Goal: Task Accomplishment & Management: Manage account settings

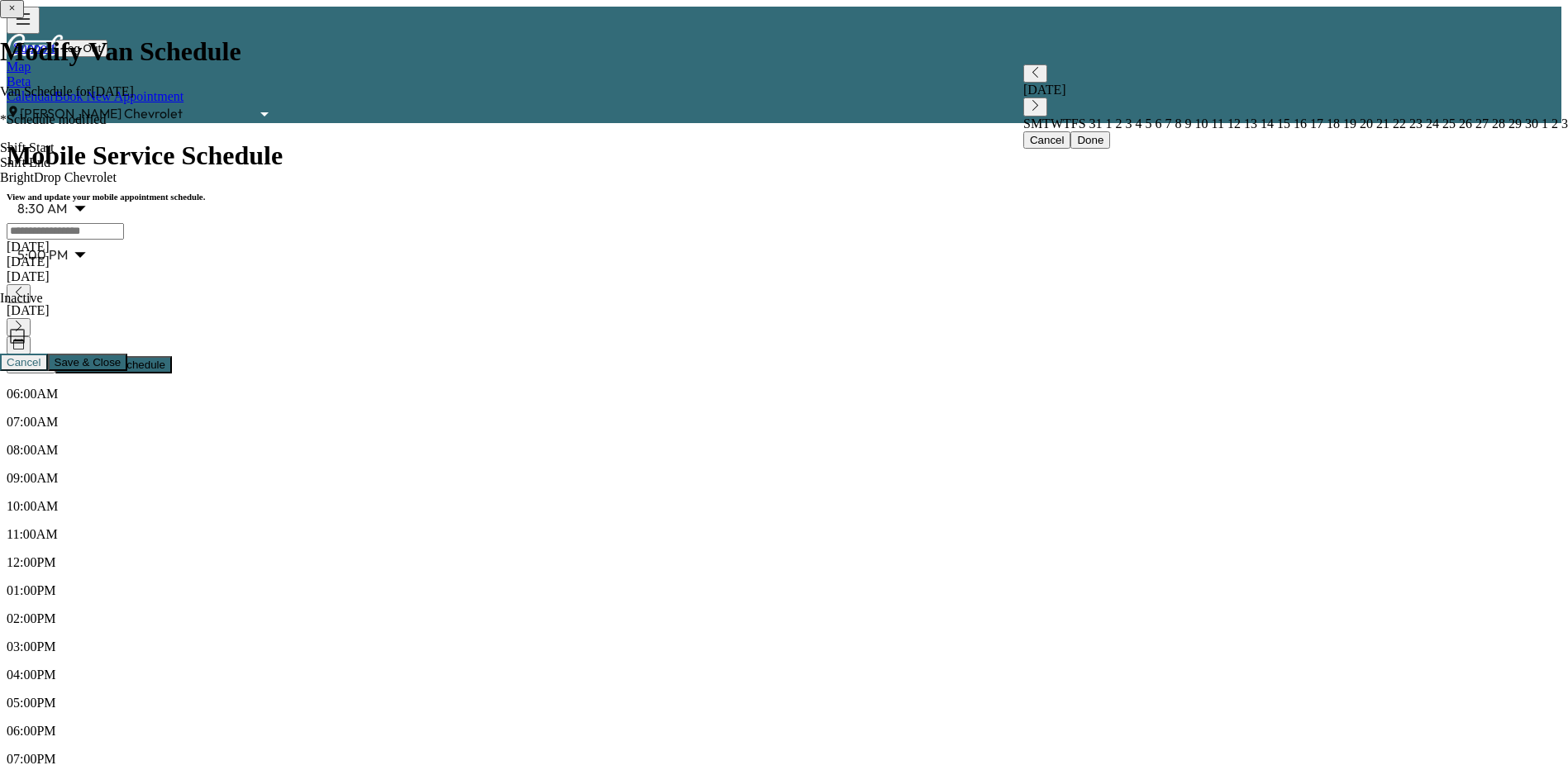
click at [547, 269] on div "[DATE]" at bounding box center [784, 277] width 1555 height 15
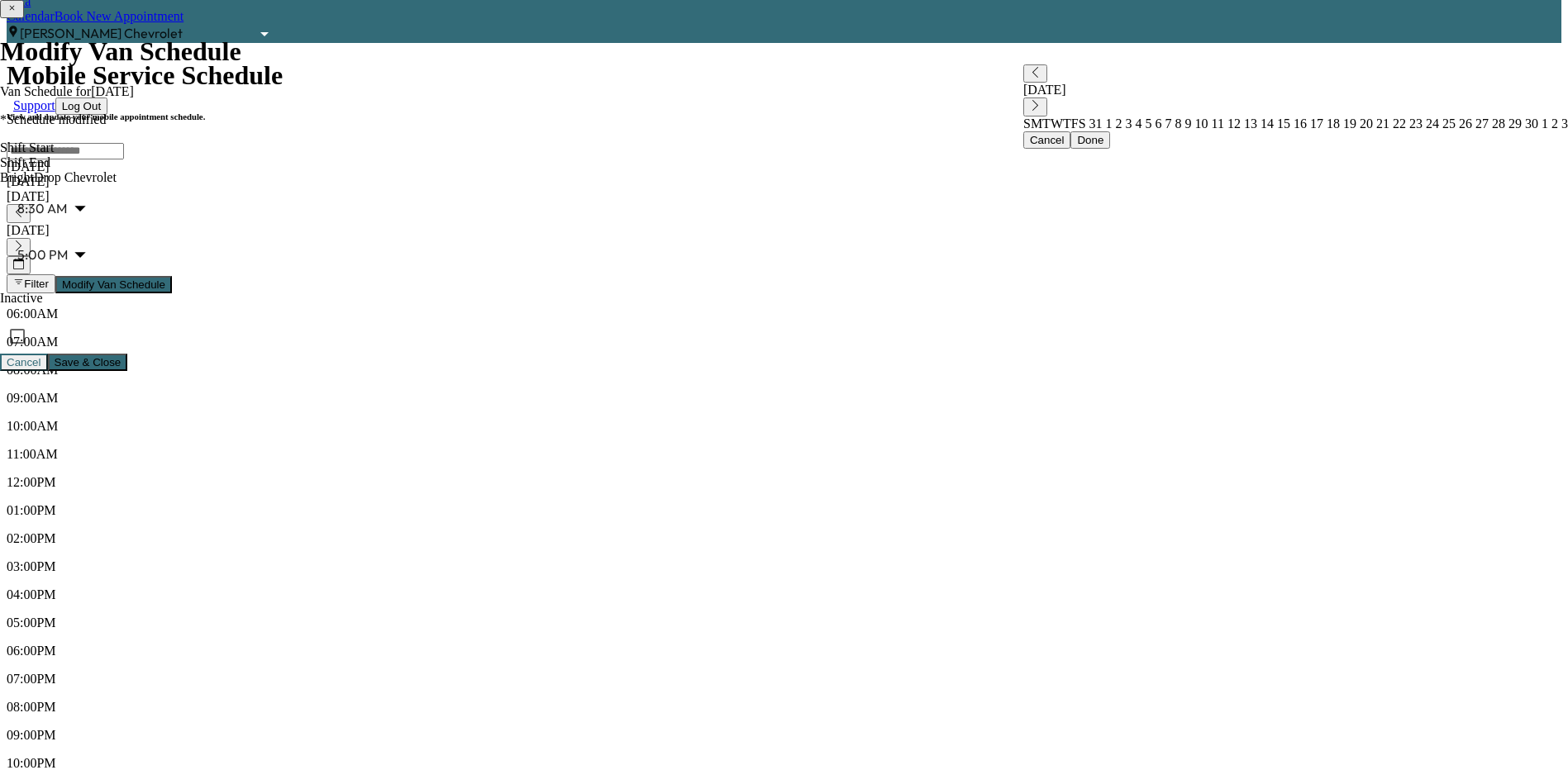
scroll to position [83, 0]
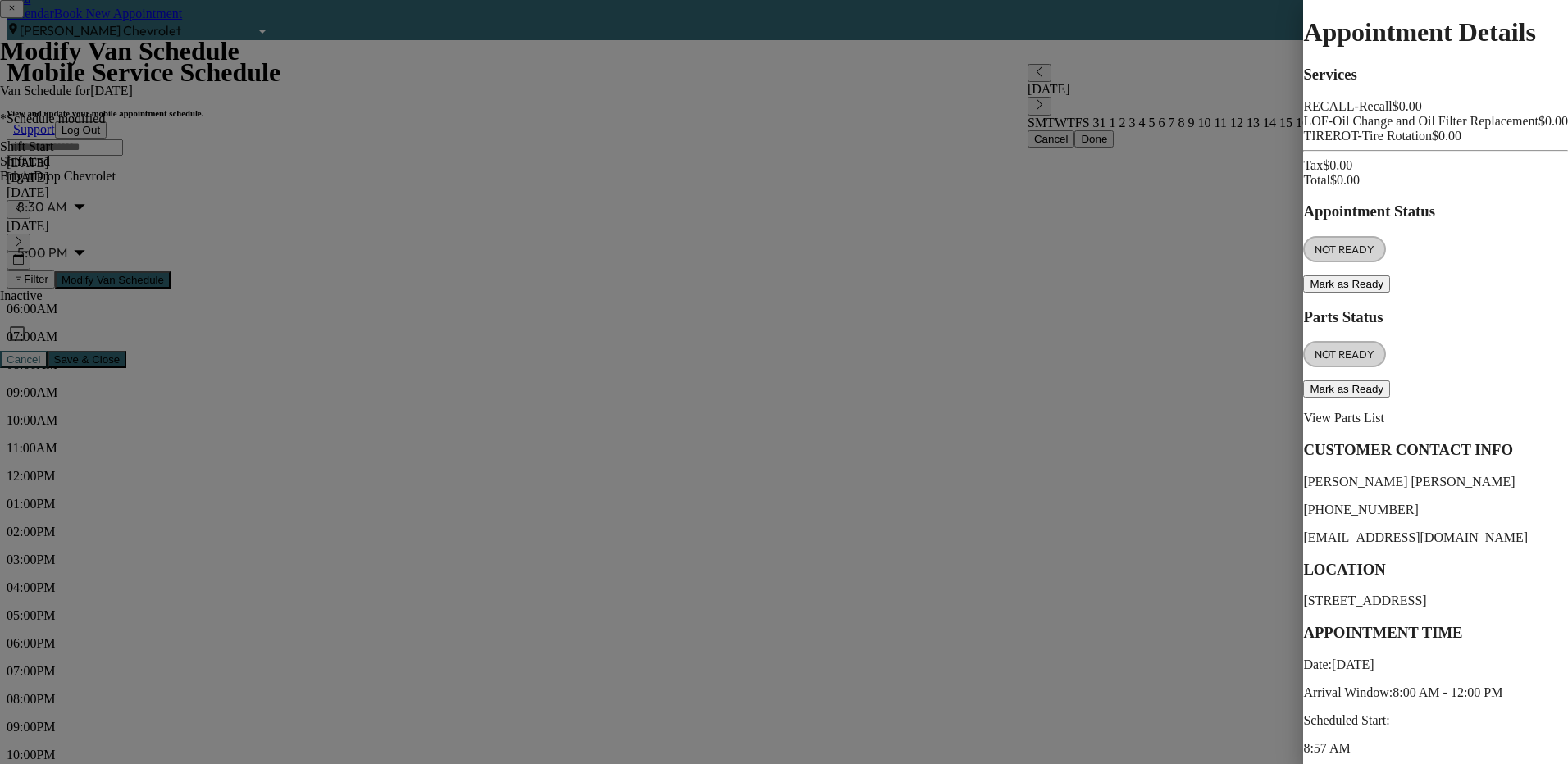
click at [692, 305] on div at bounding box center [784, 382] width 1568 height 764
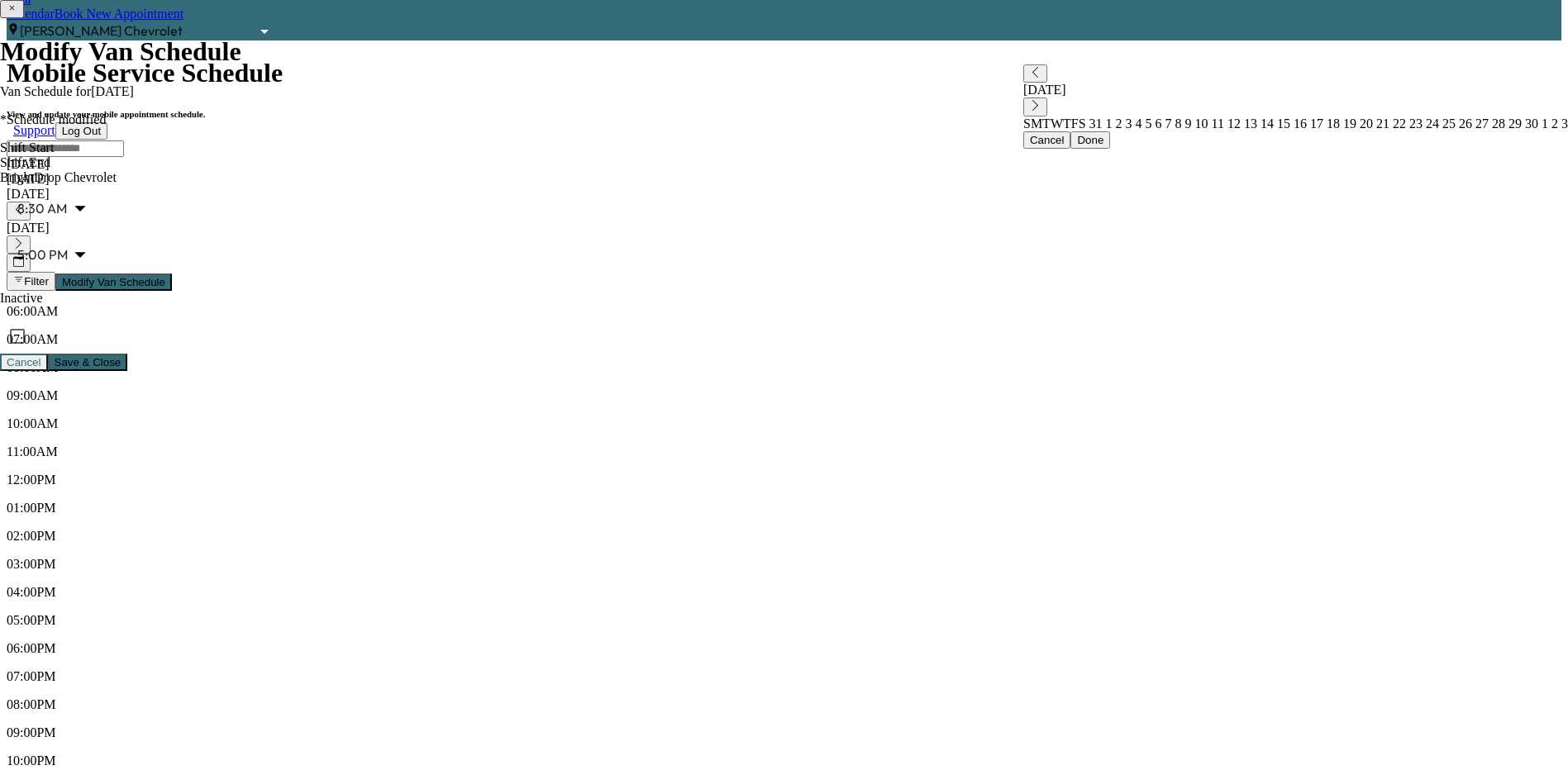
click at [24, 256] on icon "button" at bounding box center [19, 261] width 11 height 11
click at [1340, 131] on span "19" at bounding box center [1349, 123] width 17 height 14
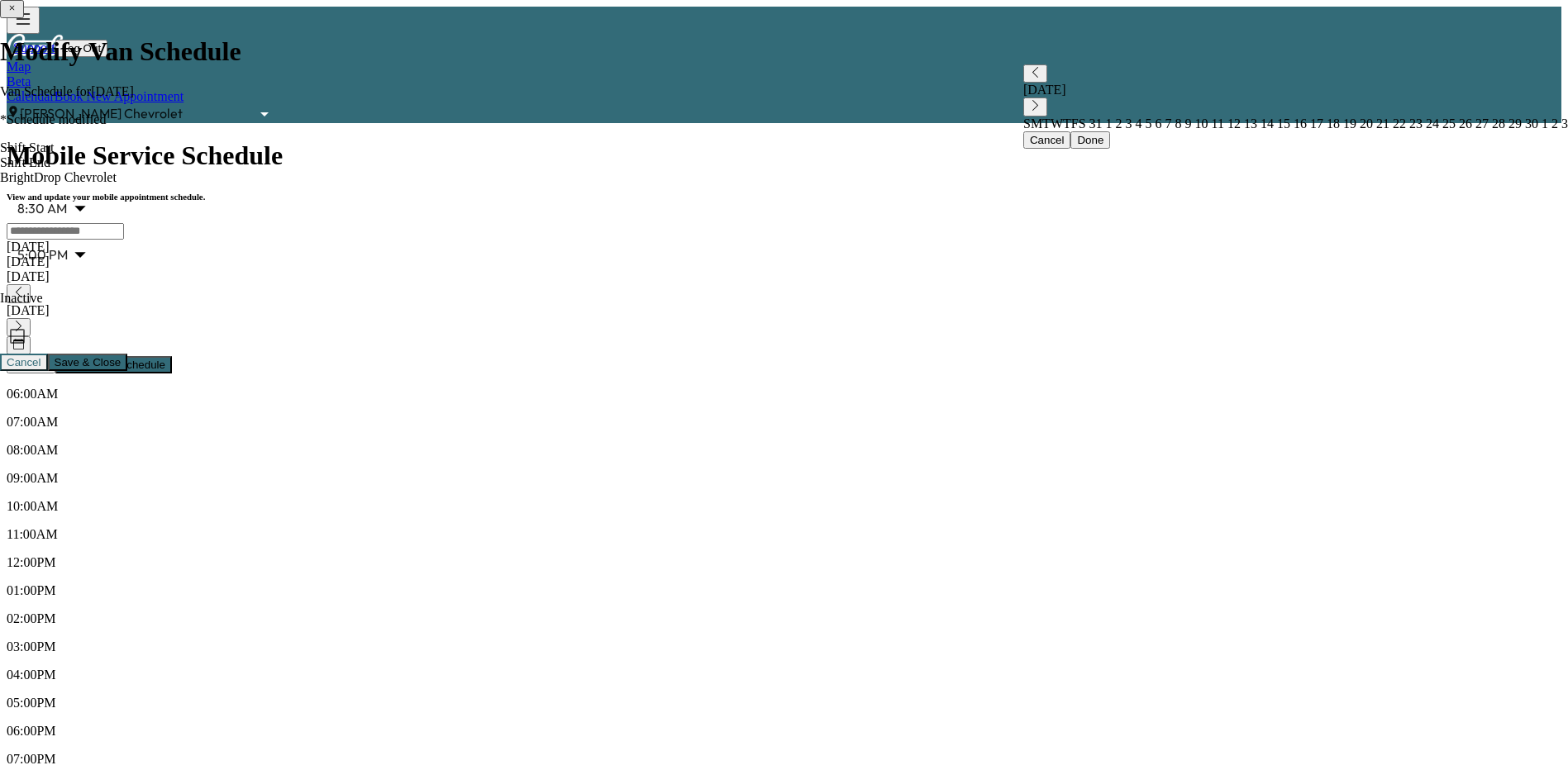
click at [467, 255] on div "[DATE]" at bounding box center [784, 262] width 1555 height 15
click at [512, 269] on div "[DATE]" at bounding box center [784, 277] width 1555 height 15
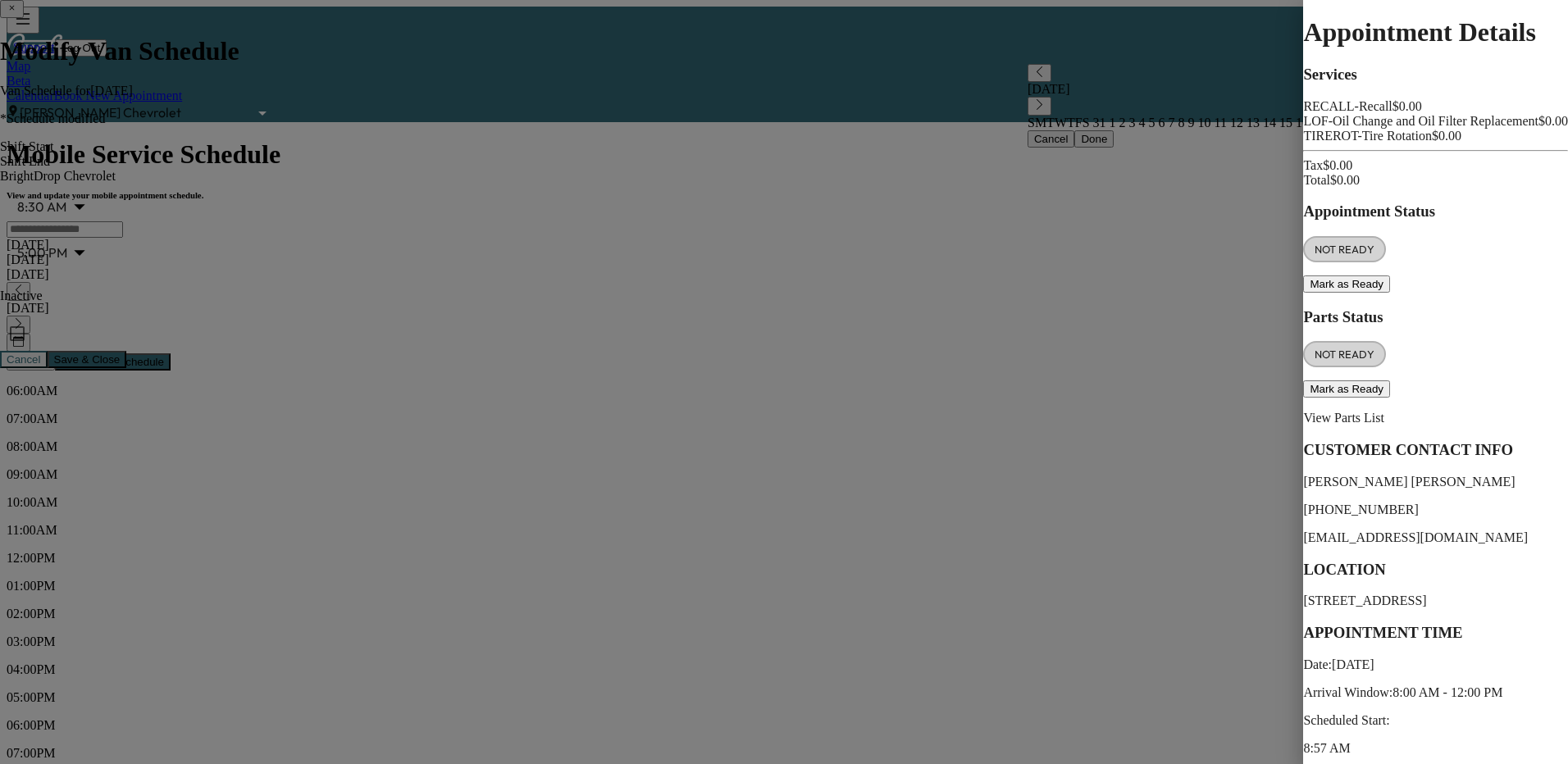
click at [675, 522] on div at bounding box center [784, 382] width 1568 height 764
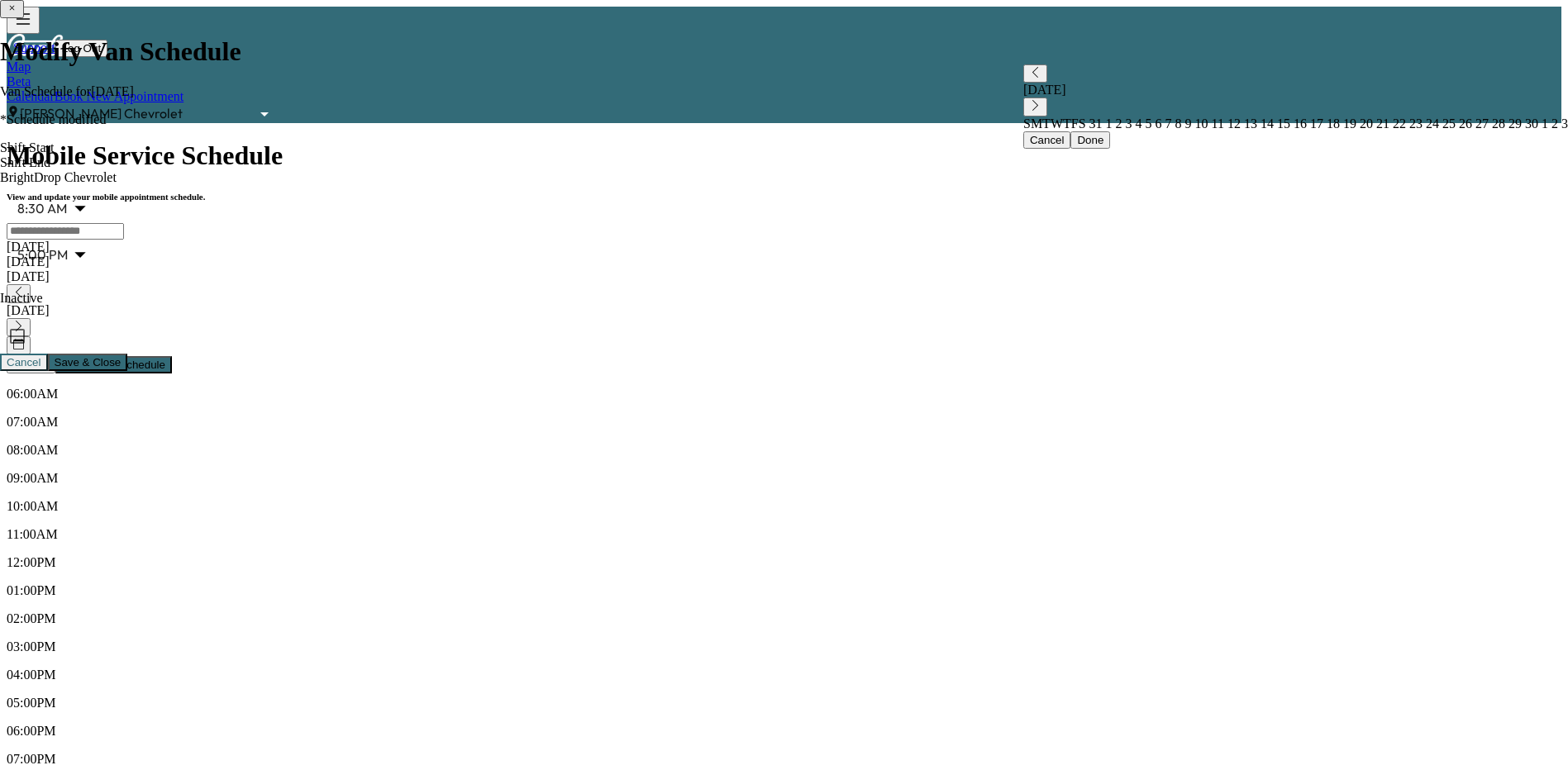
click at [1340, 131] on span "19" at bounding box center [1349, 123] width 17 height 14
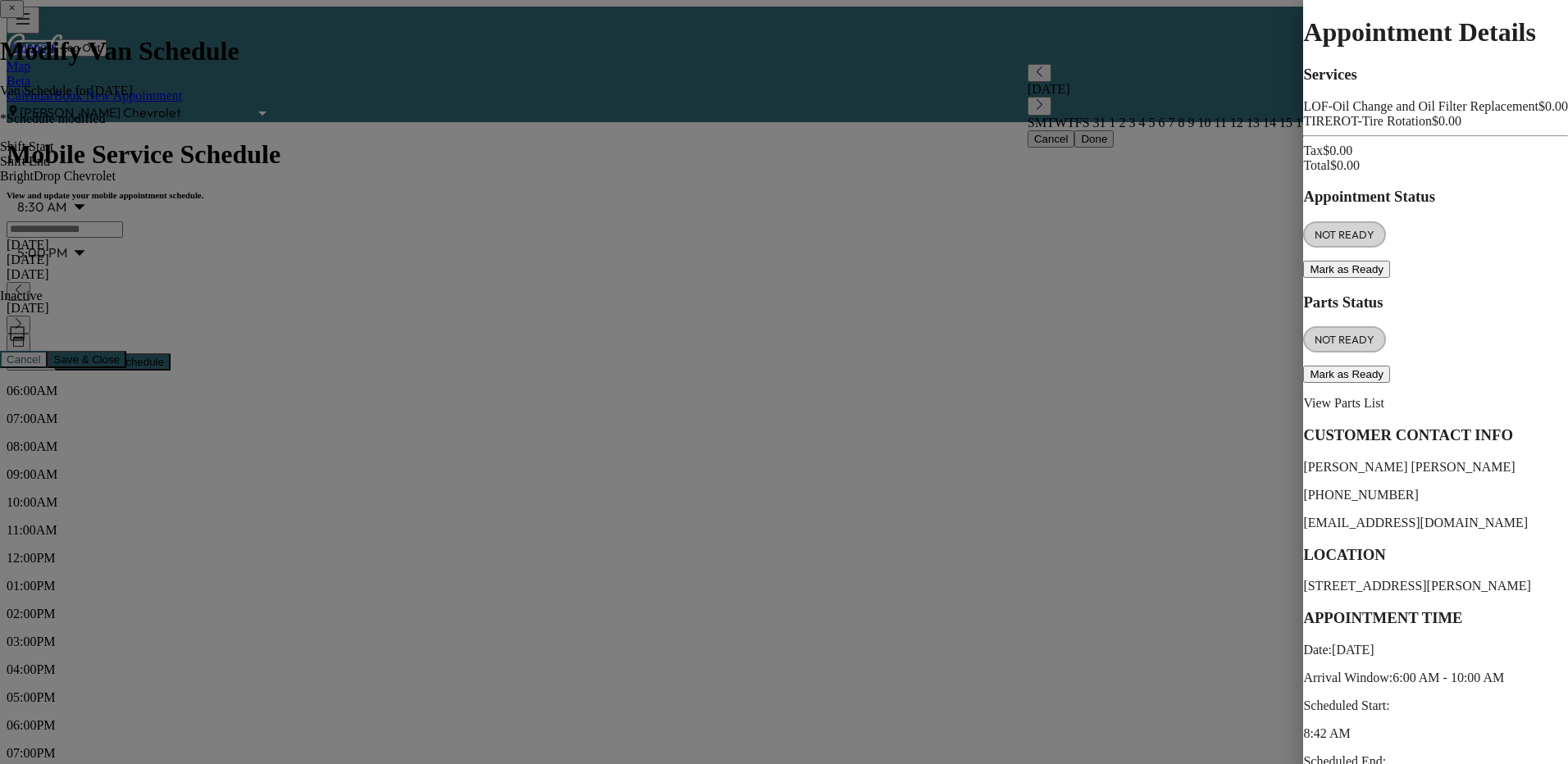
click at [485, 376] on div at bounding box center [784, 382] width 1568 height 764
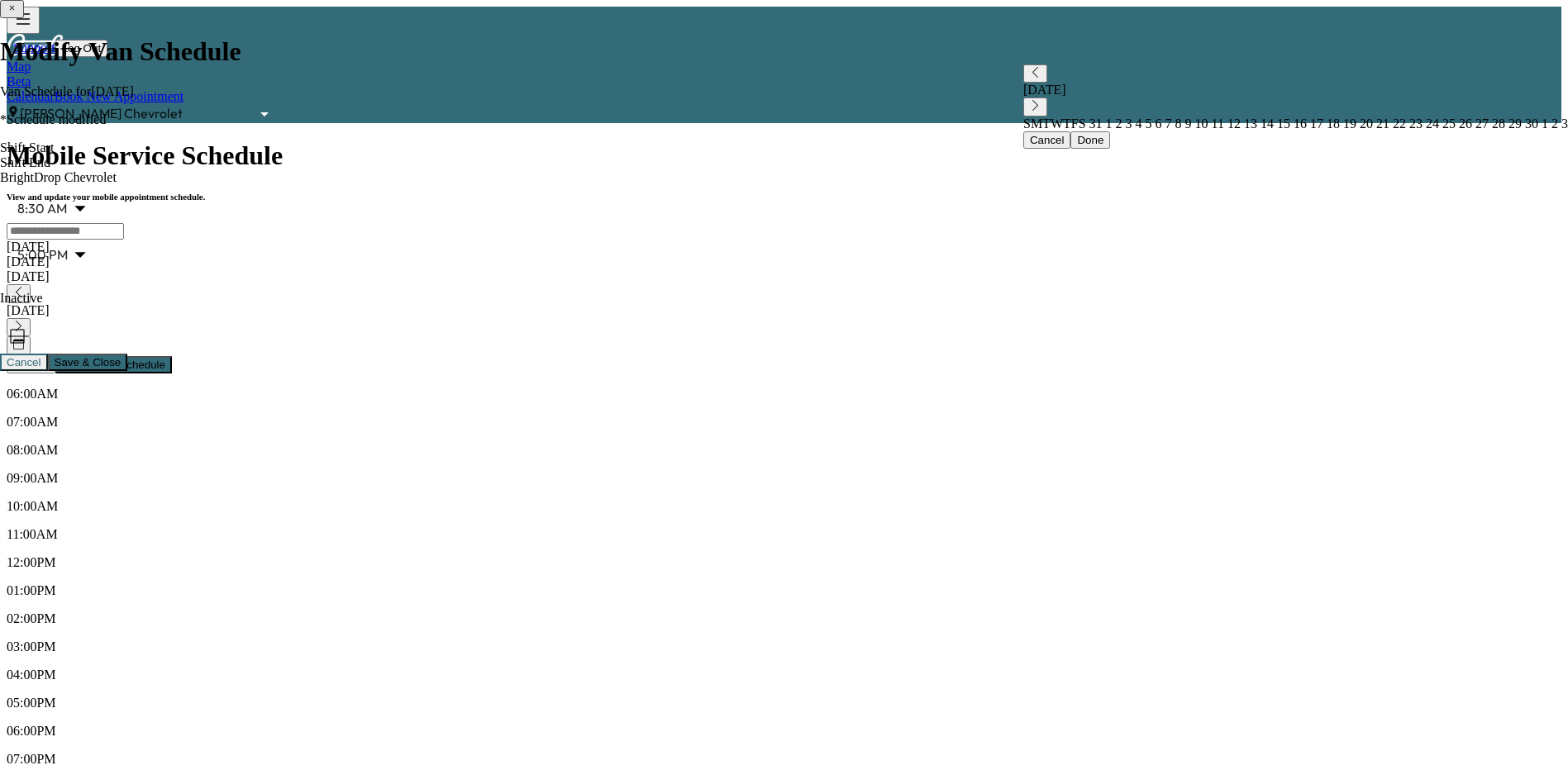
click at [505, 269] on div "[DATE]" at bounding box center [784, 277] width 1555 height 15
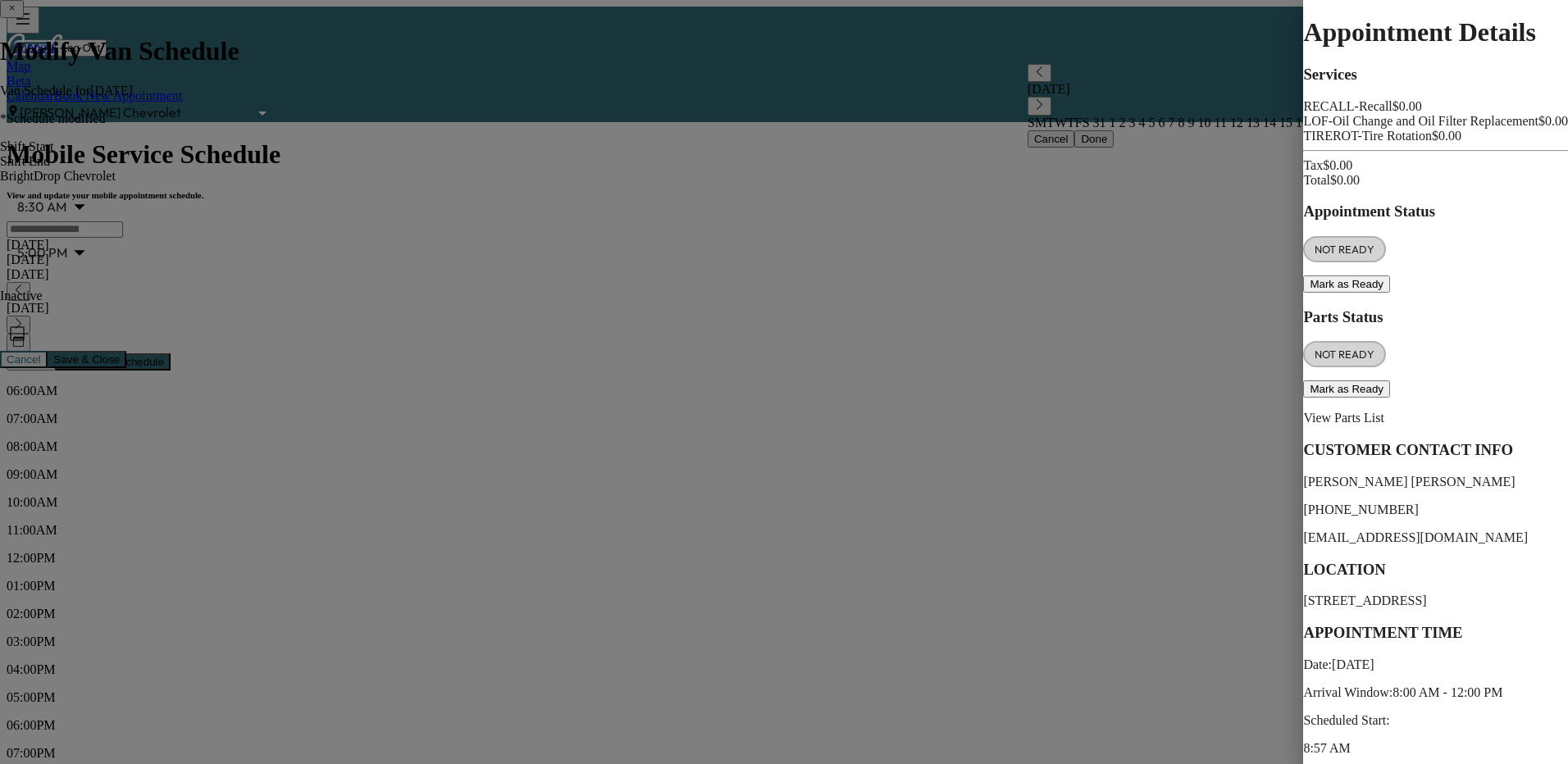
drag, startPoint x: 519, startPoint y: 191, endPoint x: 519, endPoint y: 206, distance: 15.0
click at [519, 195] on div at bounding box center [784, 382] width 1568 height 764
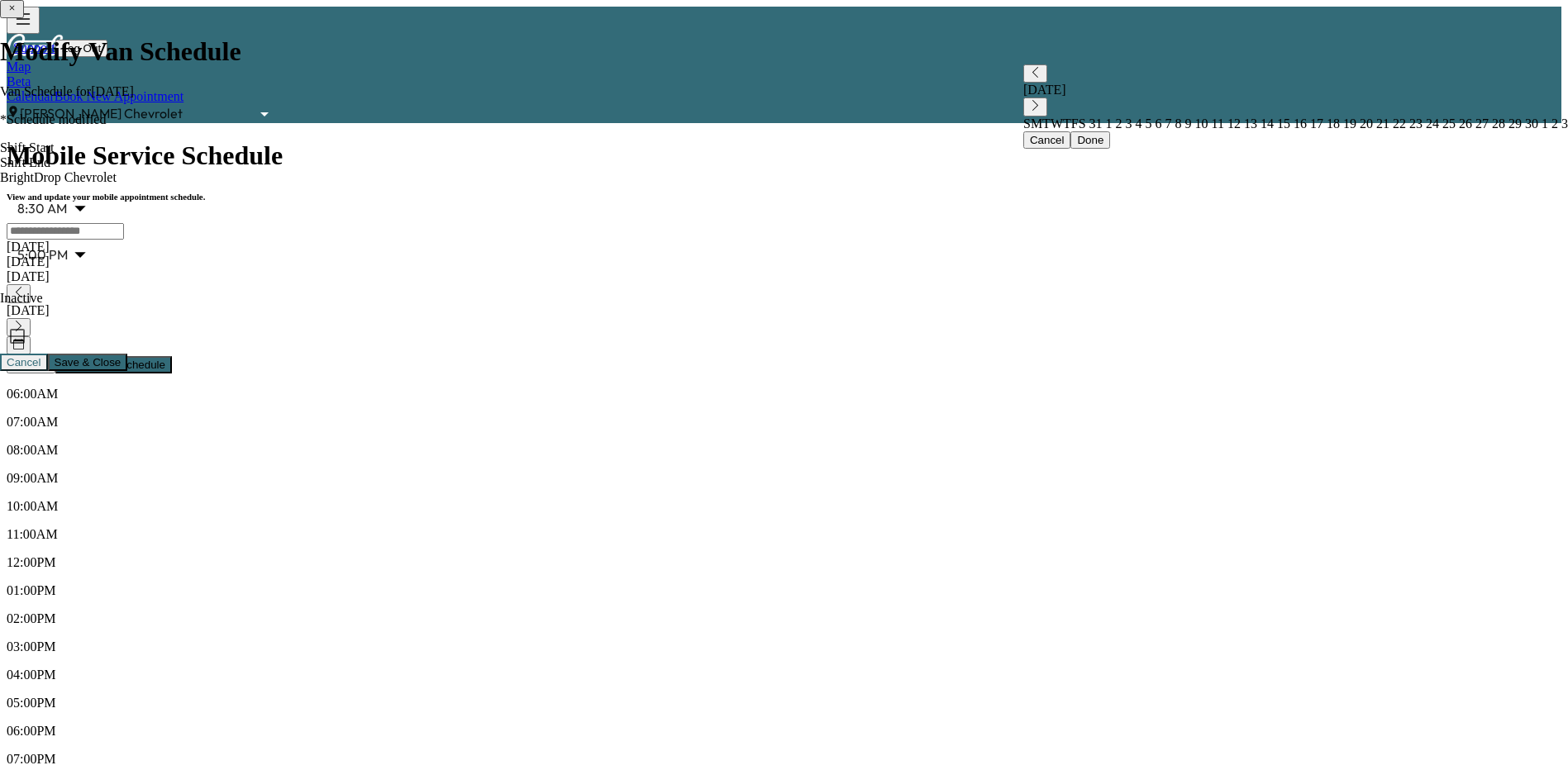
click at [1340, 131] on span "19" at bounding box center [1349, 123] width 17 height 14
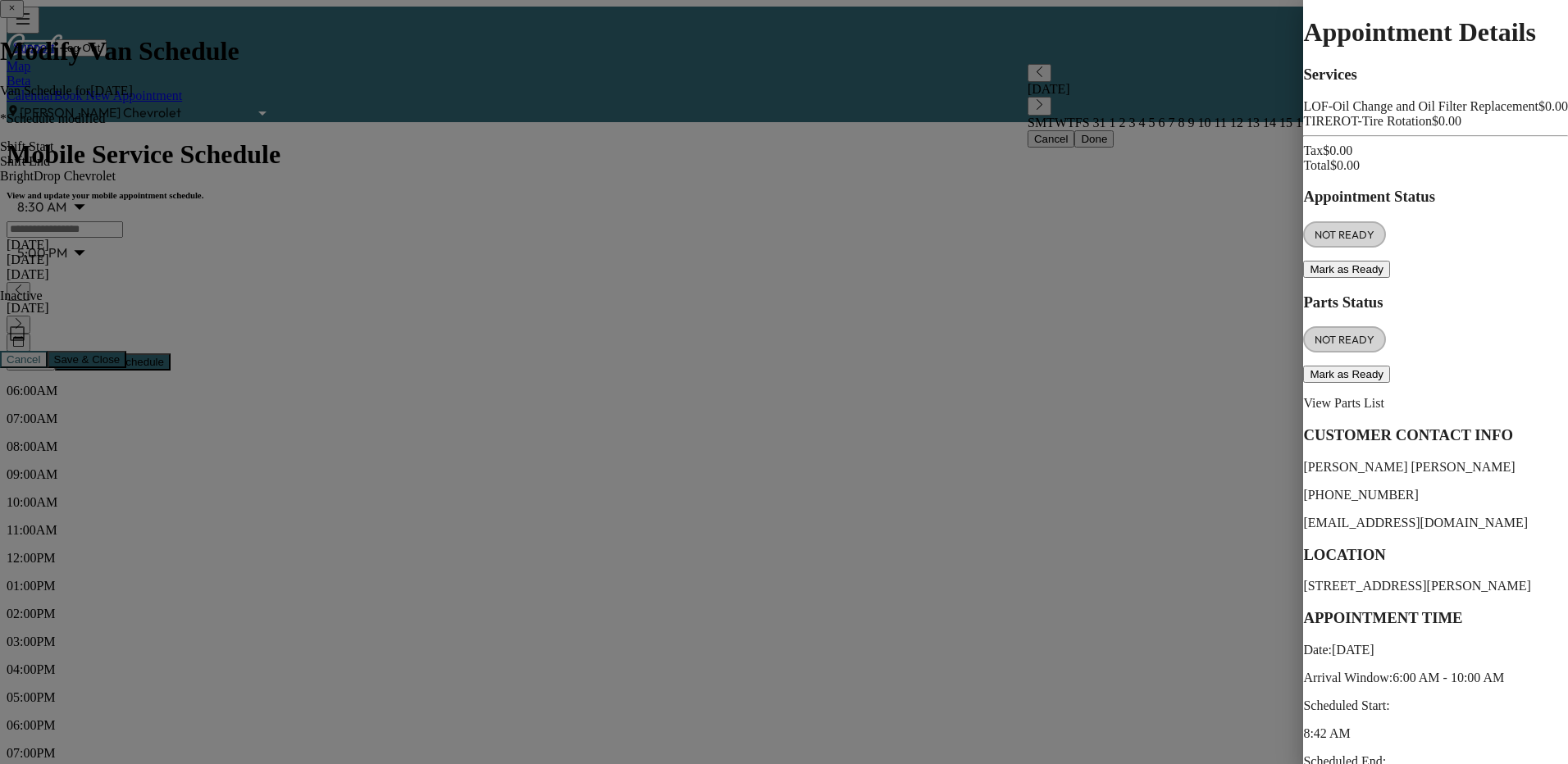
click at [486, 469] on div at bounding box center [784, 382] width 1568 height 764
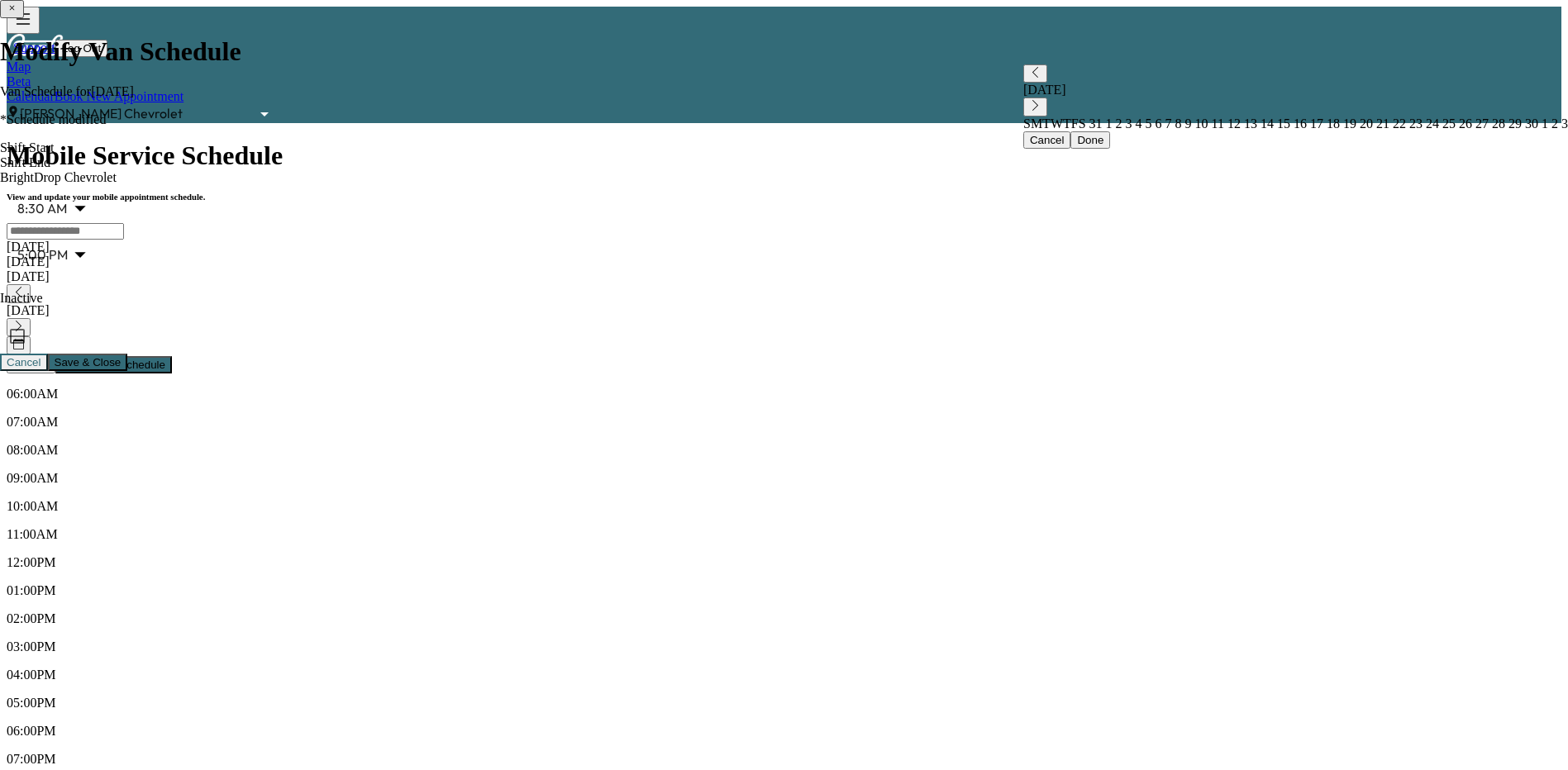
click at [460, 255] on div "[DATE]" at bounding box center [784, 262] width 1555 height 15
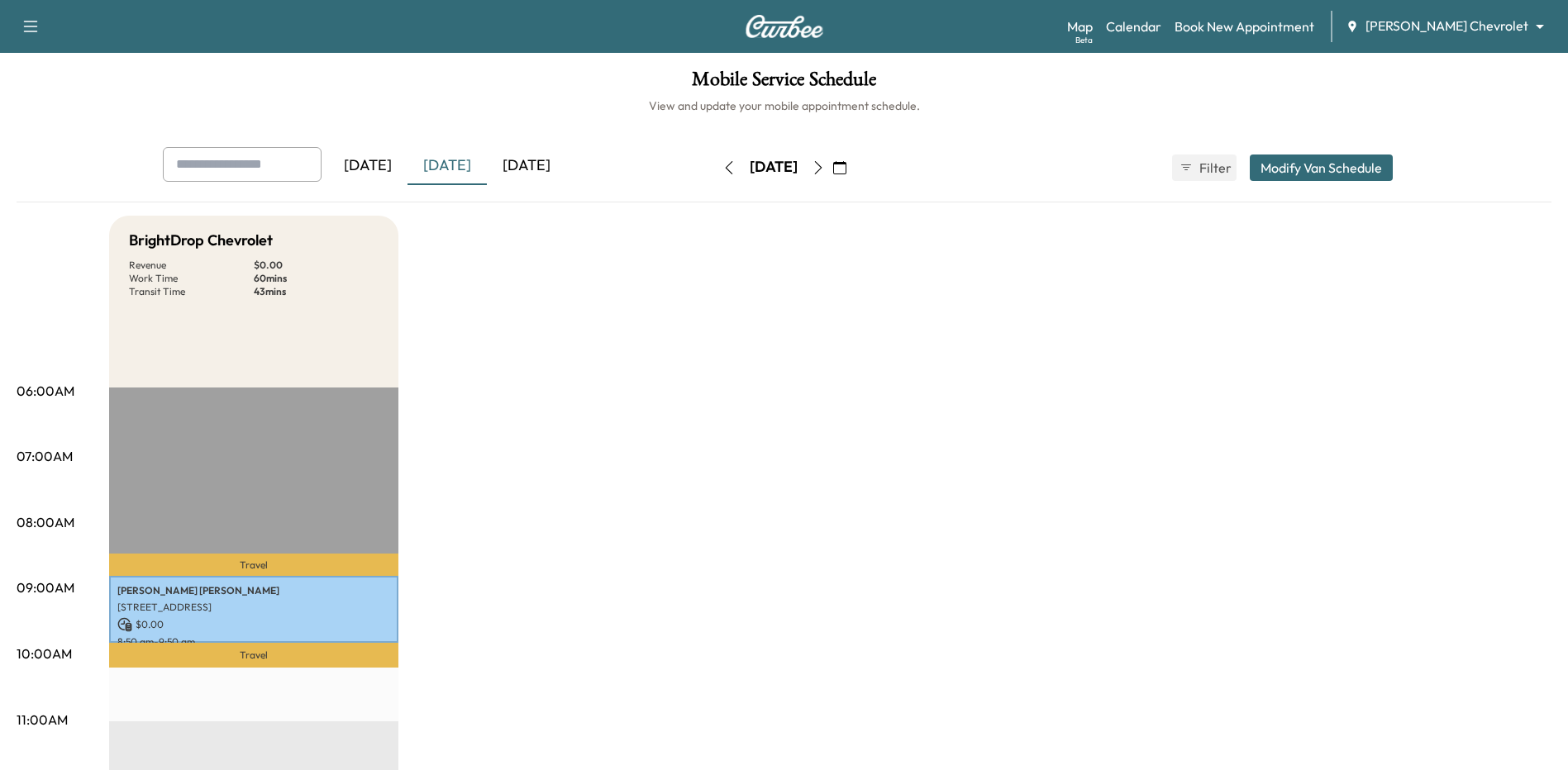
click at [535, 168] on div "[DATE]" at bounding box center [527, 165] width 79 height 38
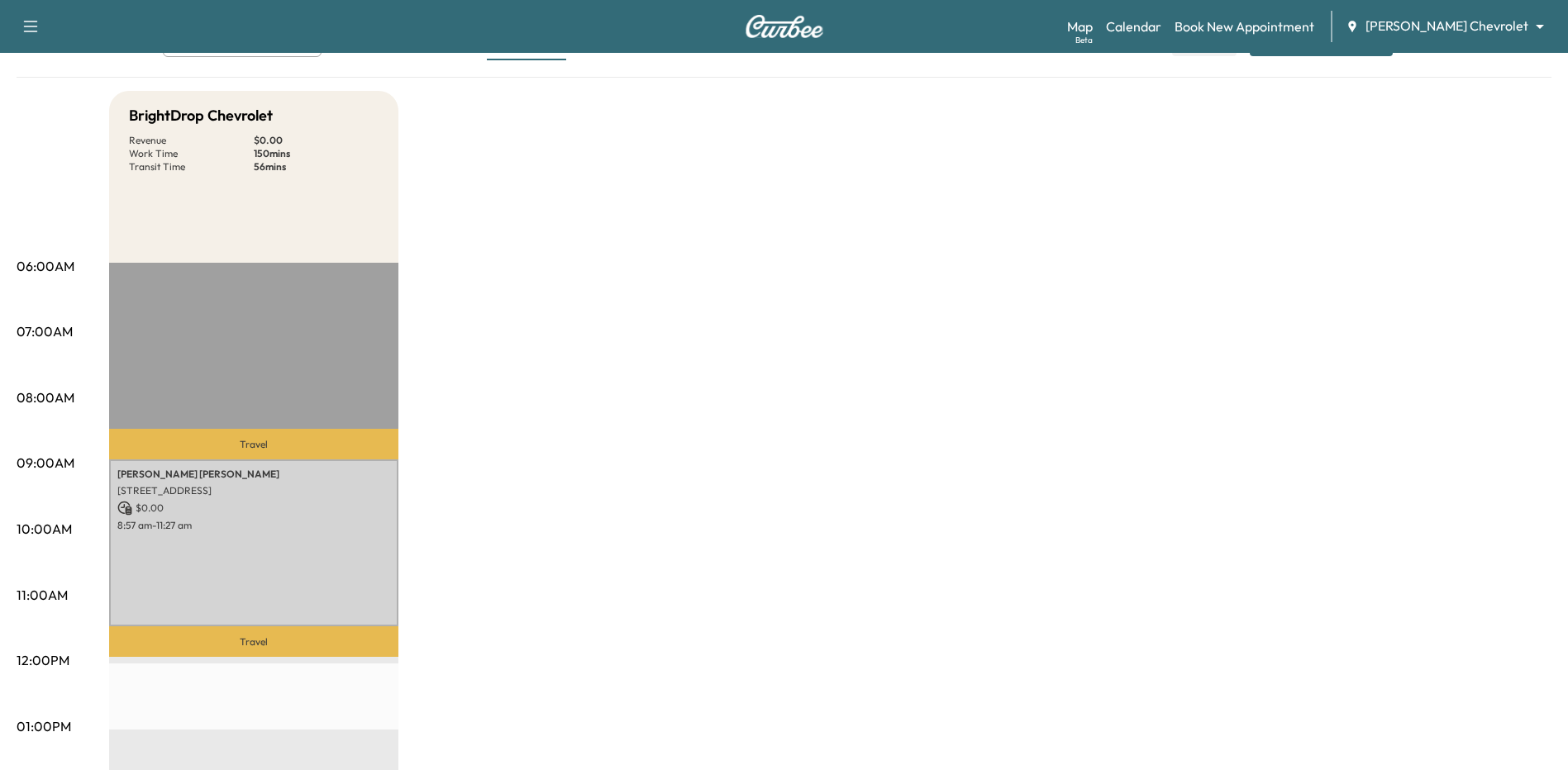
scroll to position [165, 0]
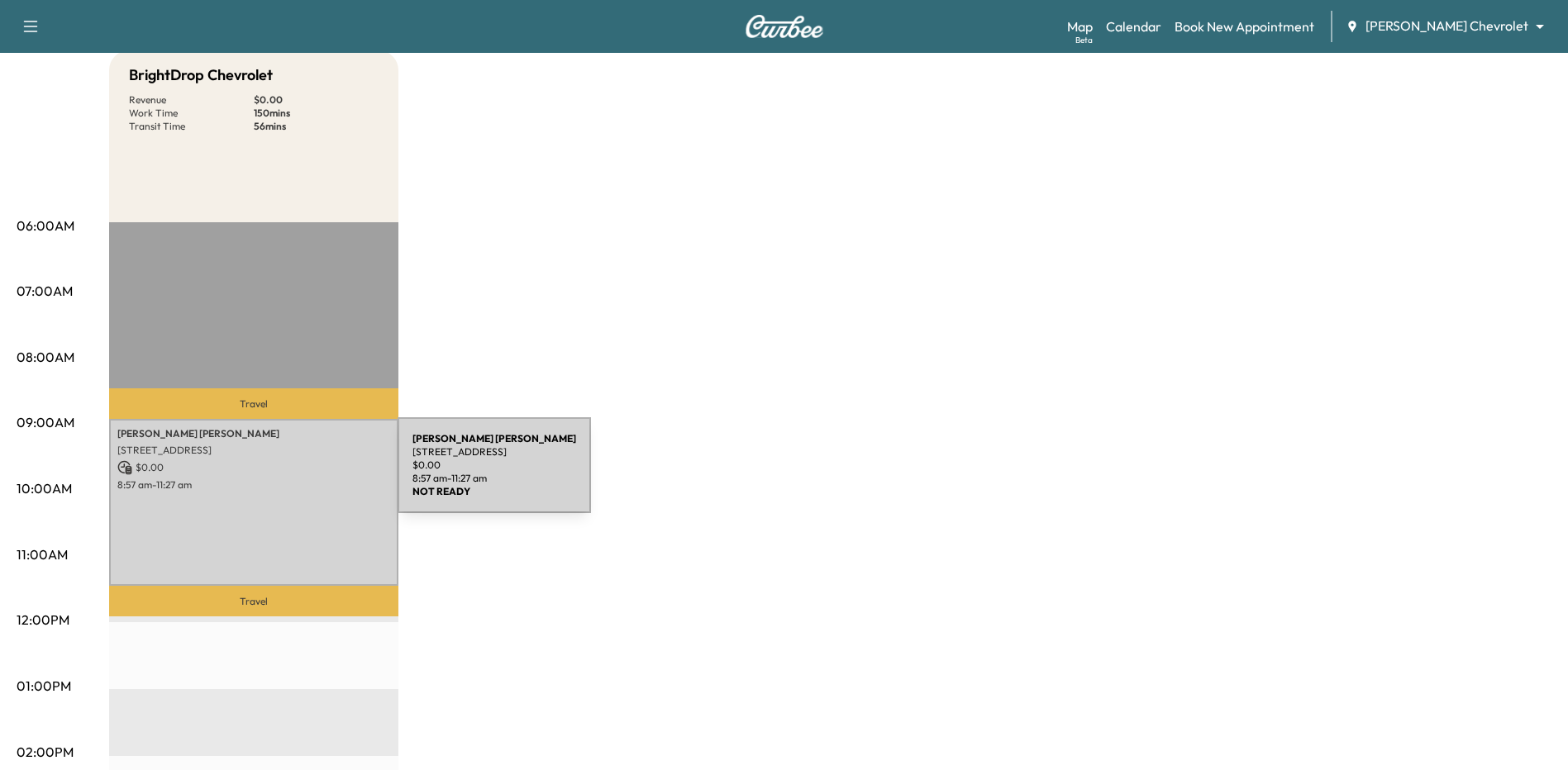
click at [273, 475] on div "[PERSON_NAME] [STREET_ADDRESS] $ 0.00 8:57 am - 11:27 am" at bounding box center [253, 503] width 289 height 167
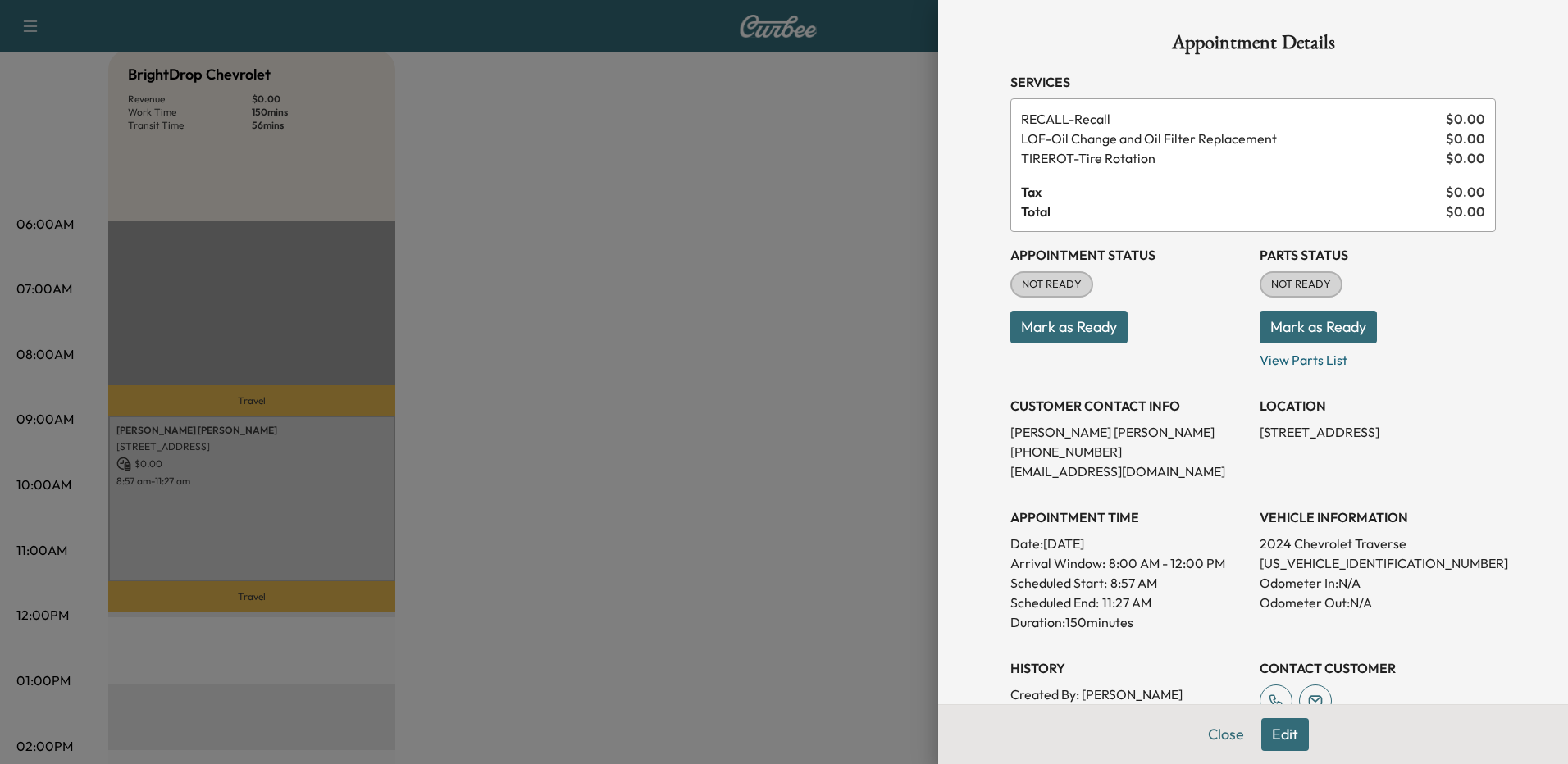
click at [754, 347] on div at bounding box center [784, 382] width 1568 height 764
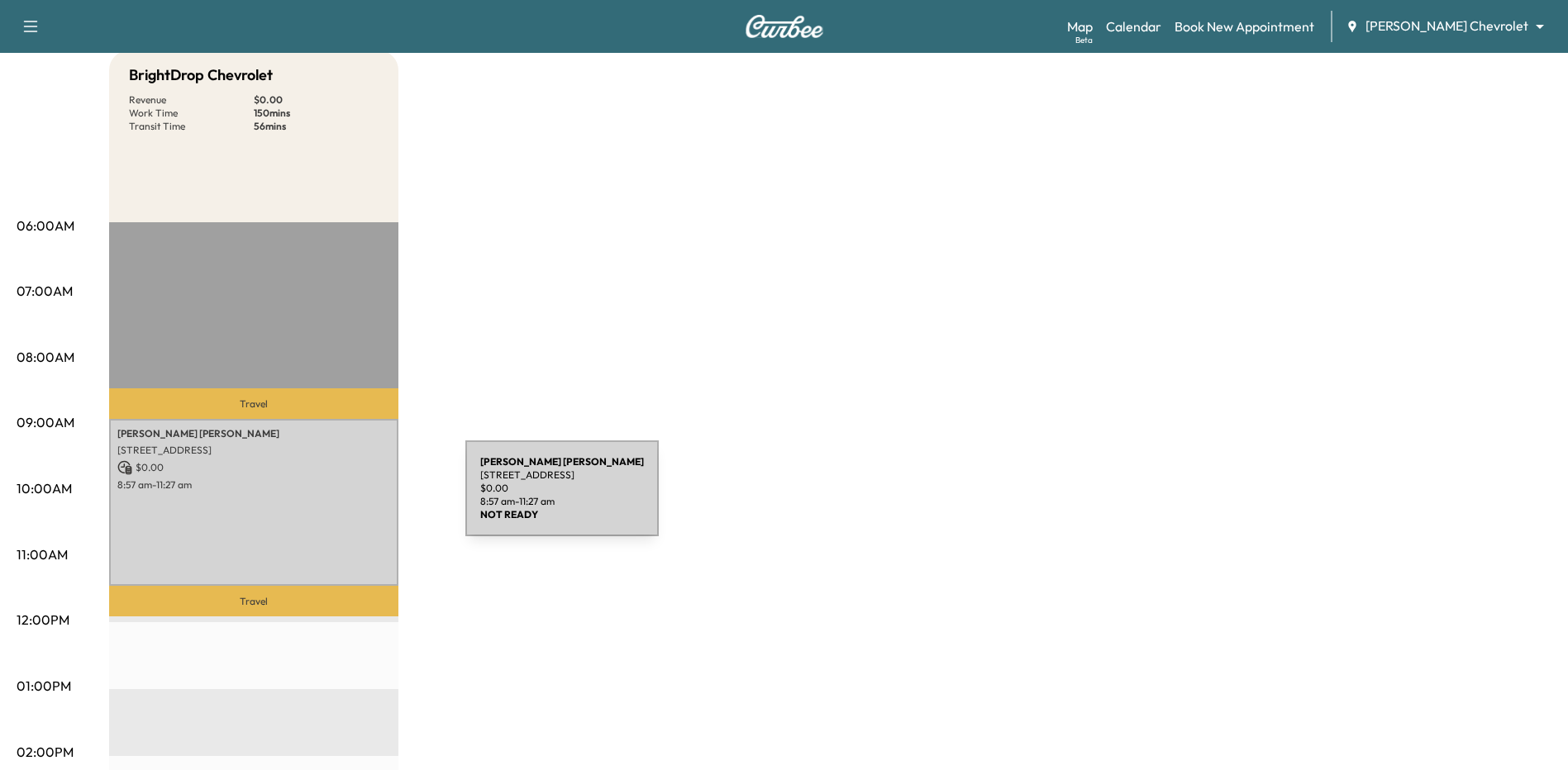
click at [338, 500] on div "[PERSON_NAME] [STREET_ADDRESS] $ 0.00 8:57 am - 11:27 am" at bounding box center [253, 503] width 289 height 167
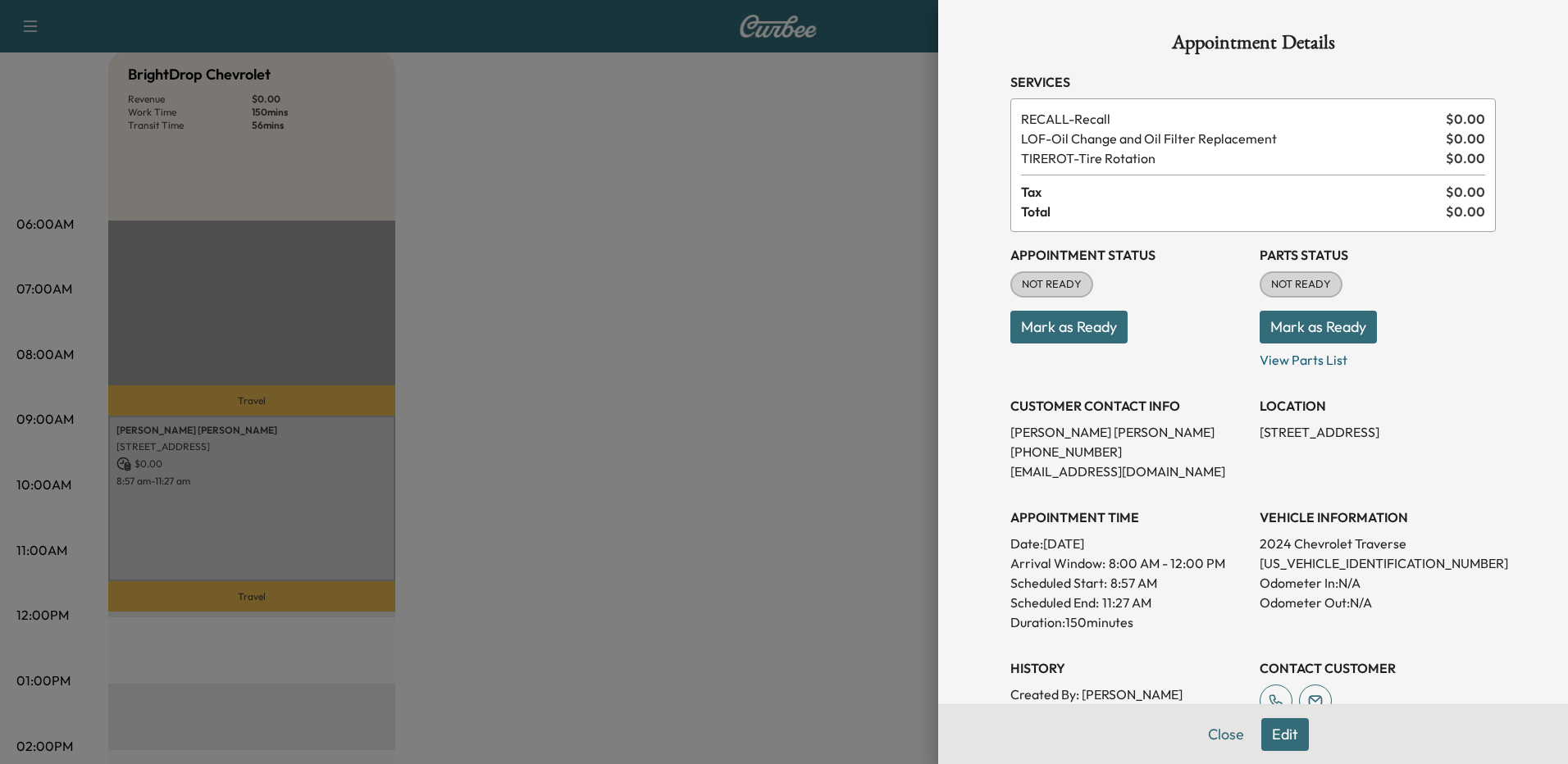
click at [657, 346] on div at bounding box center [784, 382] width 1568 height 764
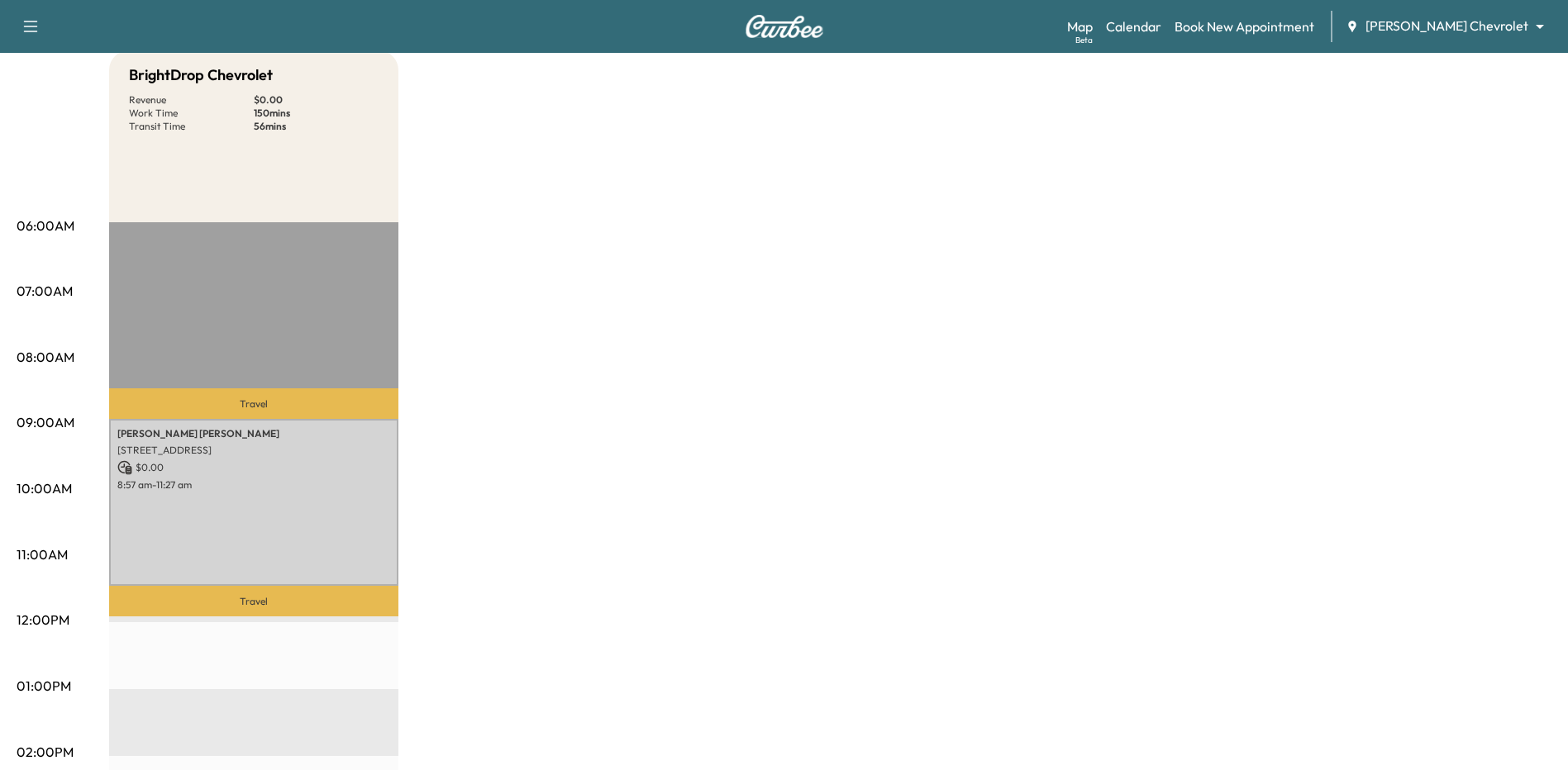
click at [583, 434] on div "BrightDrop Chevrolet Revenue $ 0.00 Work Time 150 mins Transit Time 56 mins Tra…" at bounding box center [830, 670] width 1443 height 1240
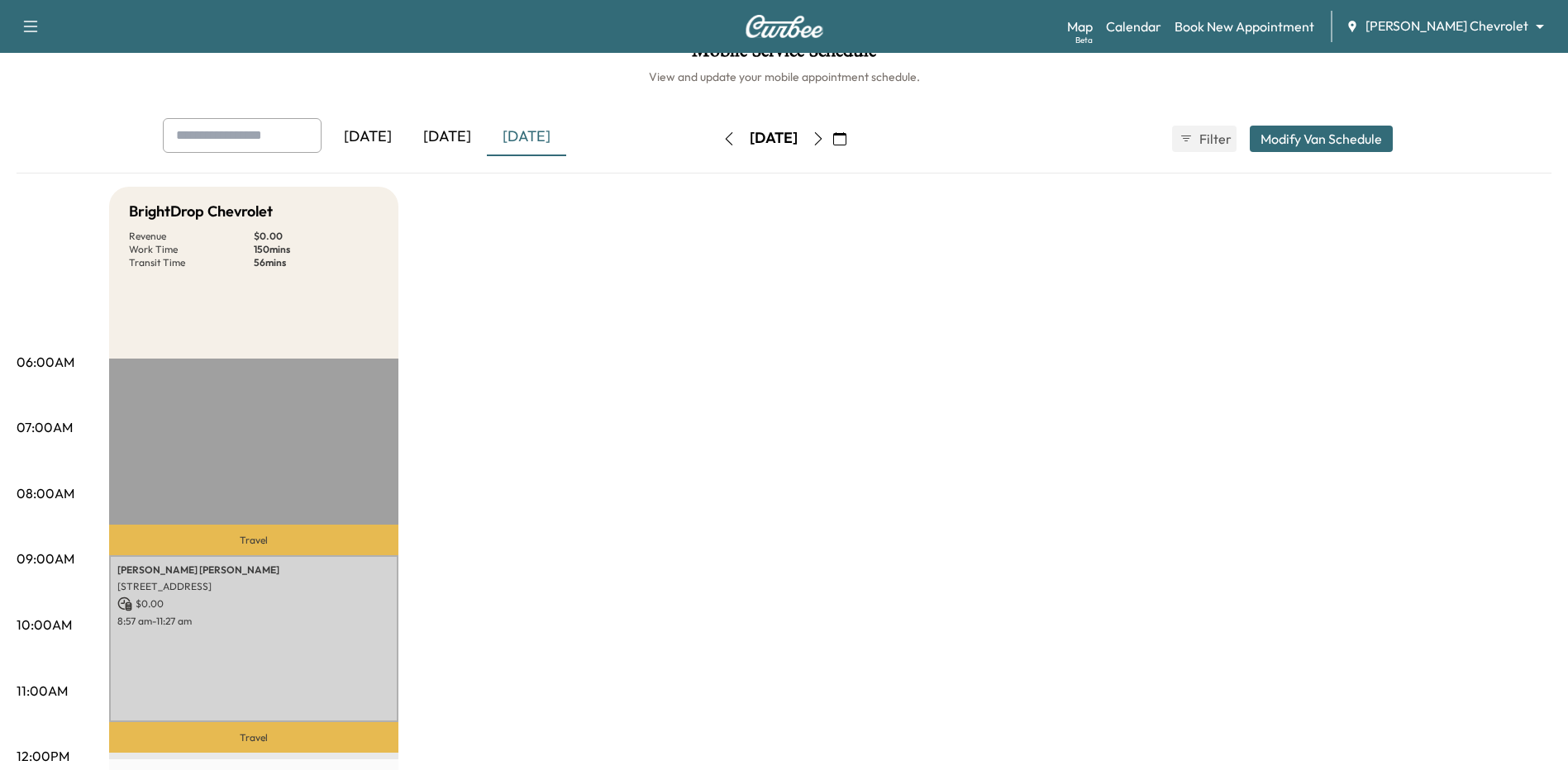
scroll to position [0, 0]
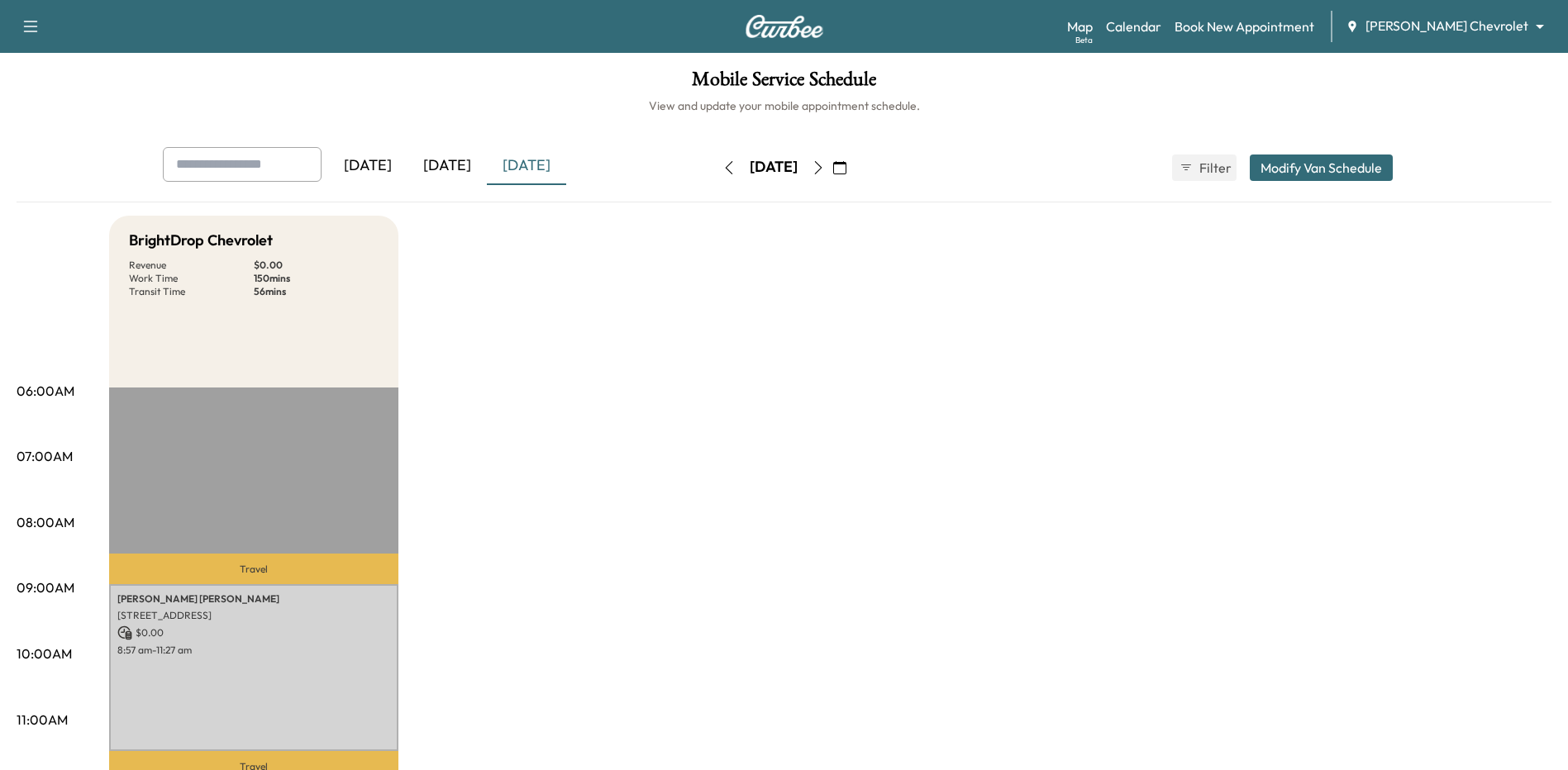
click at [523, 175] on div "[DATE]" at bounding box center [527, 165] width 79 height 38
click at [776, 164] on div "[DATE]" at bounding box center [774, 167] width 48 height 20
click at [846, 165] on icon "button" at bounding box center [841, 168] width 14 height 13
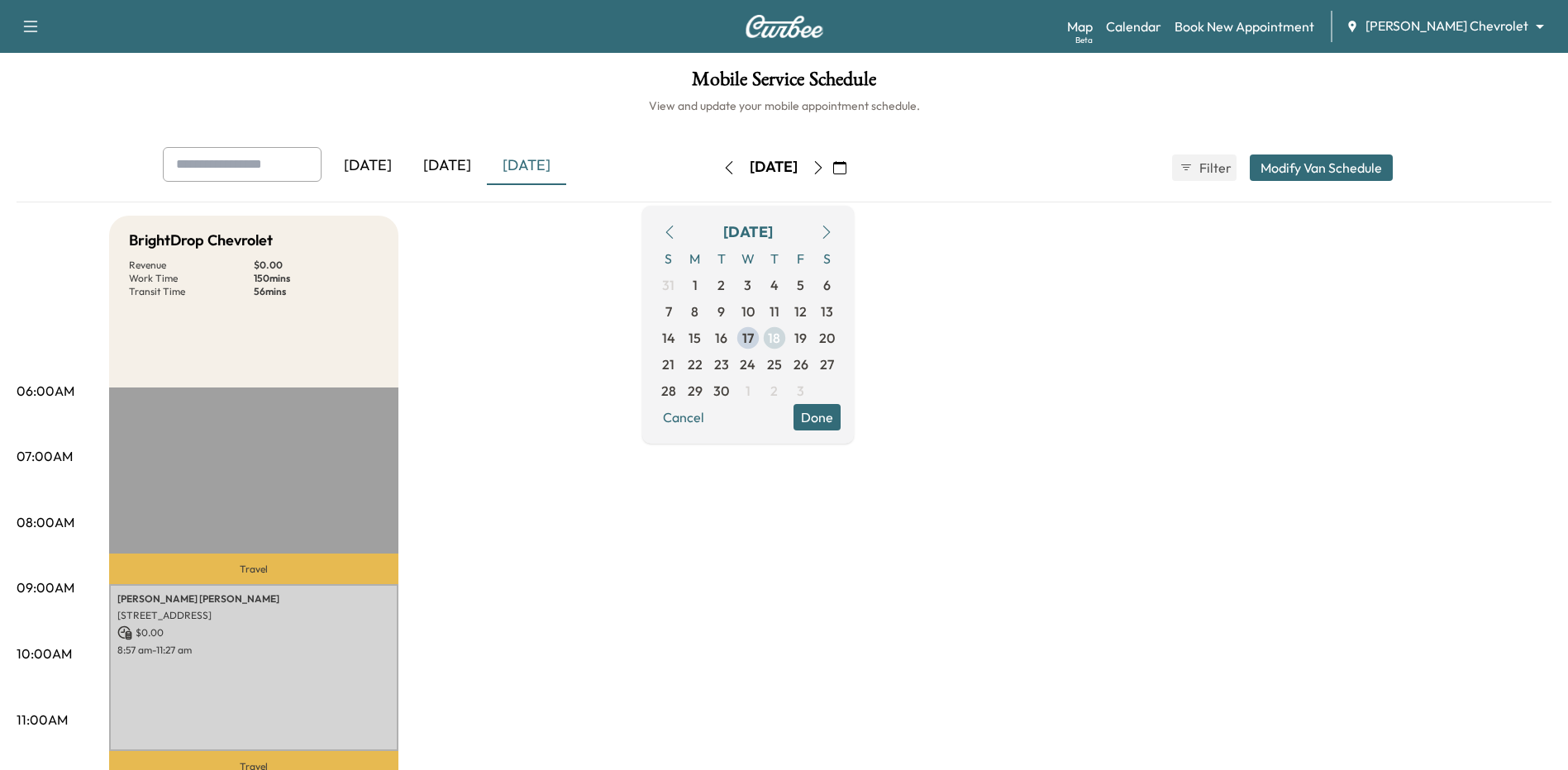
click at [781, 339] on span "18" at bounding box center [774, 338] width 13 height 20
click at [754, 339] on span "17" at bounding box center [749, 338] width 12 height 20
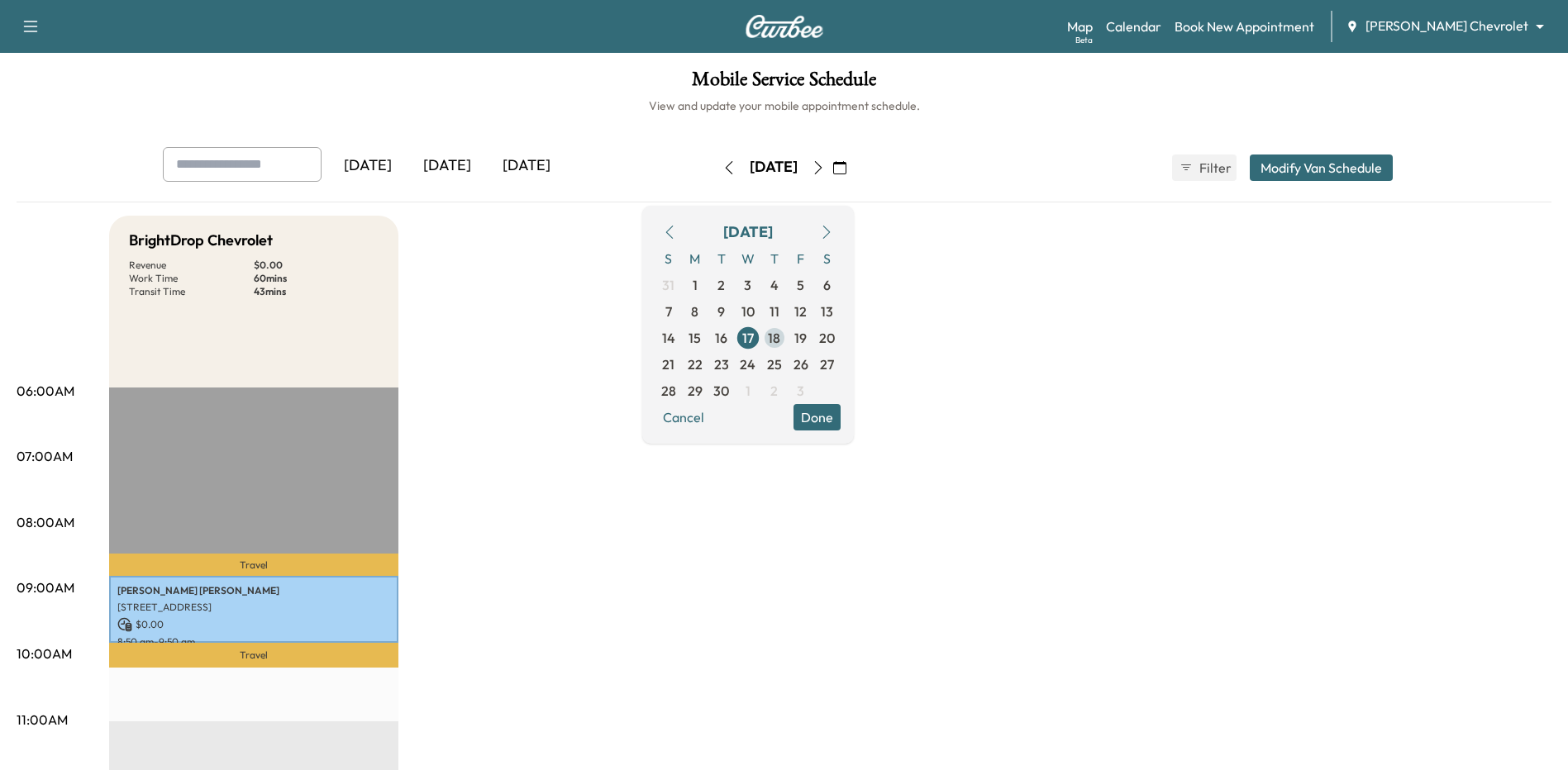
click at [781, 336] on span "18" at bounding box center [774, 338] width 13 height 20
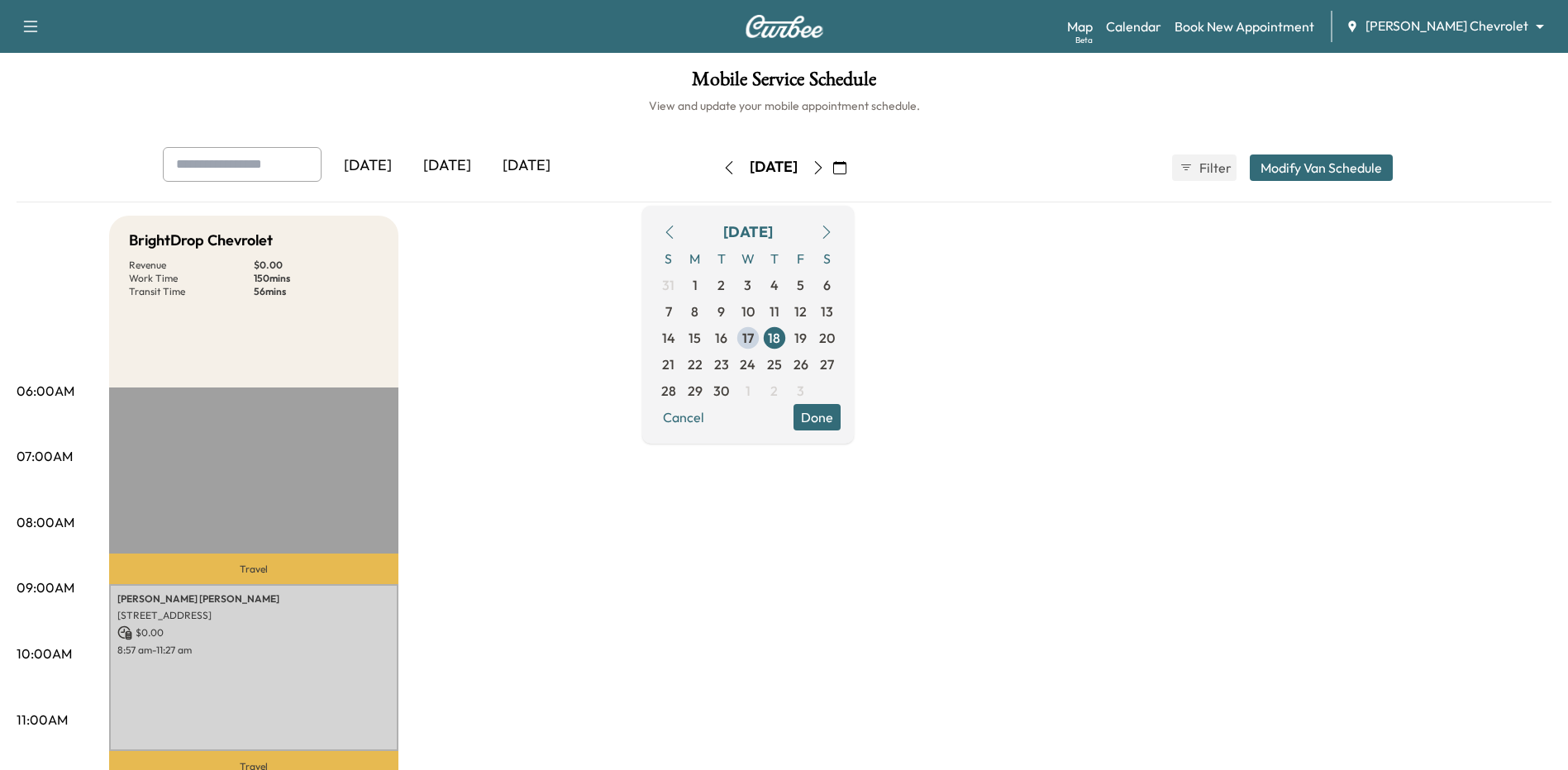
scroll to position [83, 0]
